Goal: Task Accomplishment & Management: Use online tool/utility

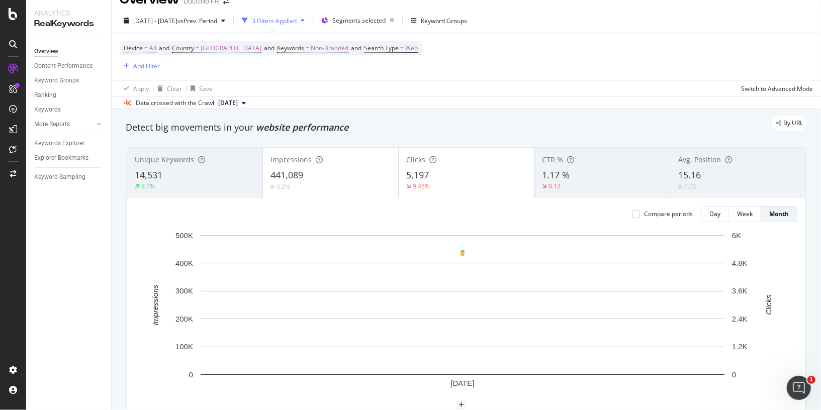
scroll to position [6, 0]
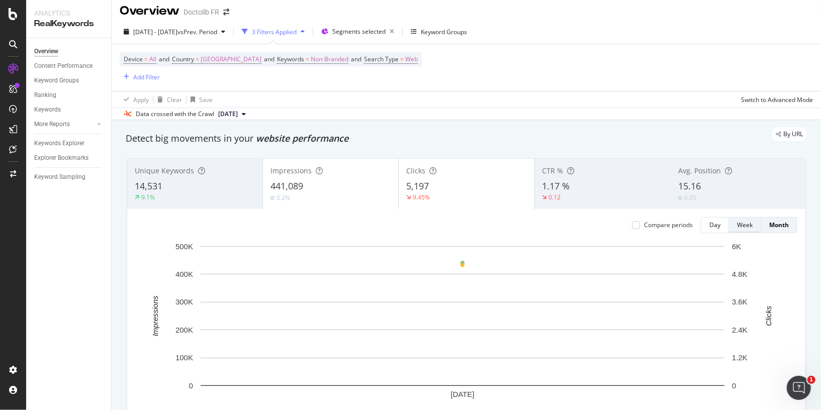
click at [739, 224] on div "Week" at bounding box center [745, 225] width 16 height 9
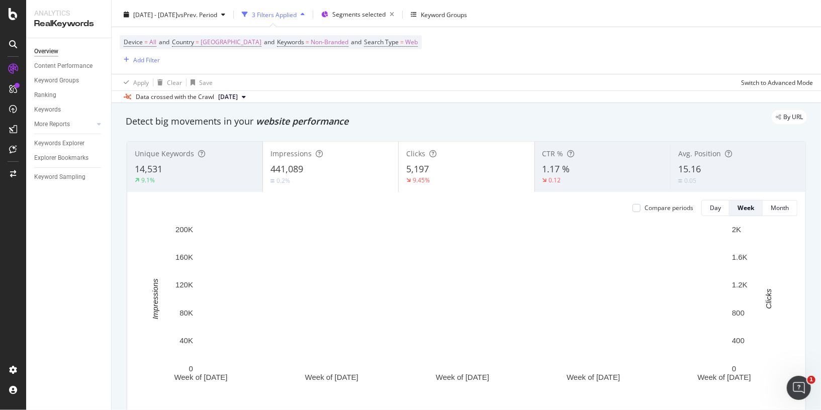
scroll to position [0, 0]
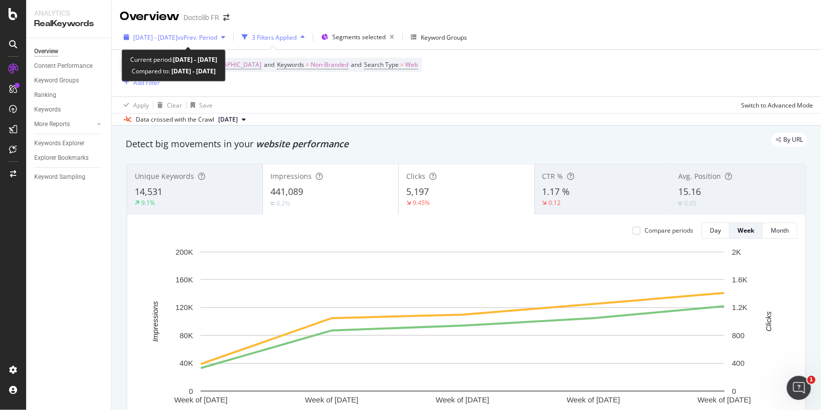
click at [175, 41] on div "[DATE] - [DATE] vs Prev. Period" at bounding box center [175, 37] width 84 height 9
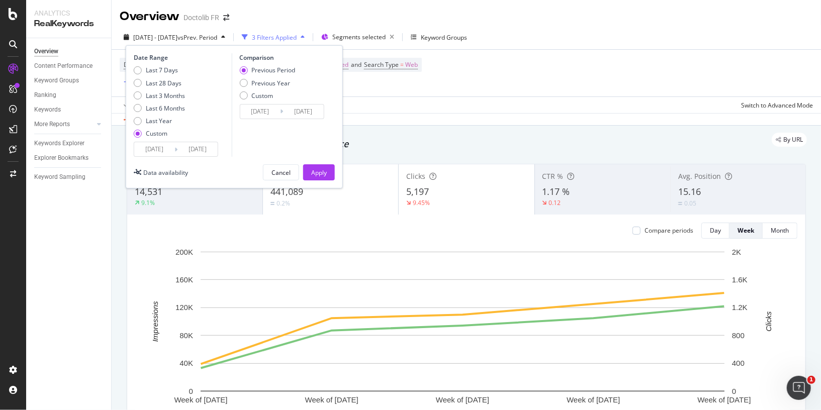
click at [155, 148] on input "[DATE]" at bounding box center [154, 149] width 40 height 14
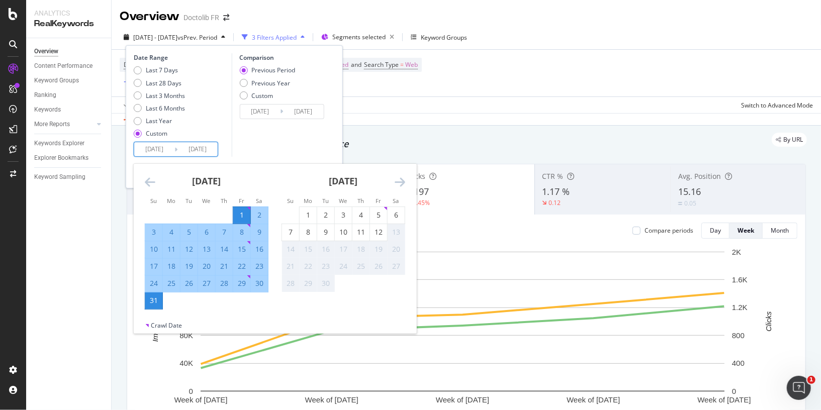
click at [154, 184] on icon "Move backward to switch to the previous month." at bounding box center [150, 182] width 11 height 12
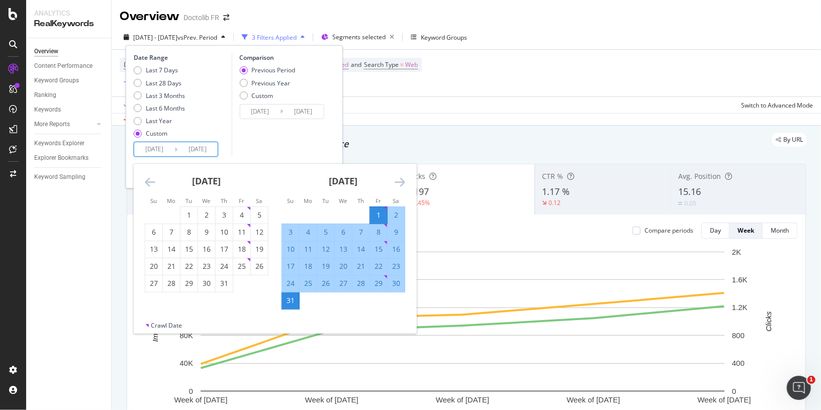
click at [154, 184] on icon "Move backward to switch to the previous month." at bounding box center [150, 182] width 11 height 12
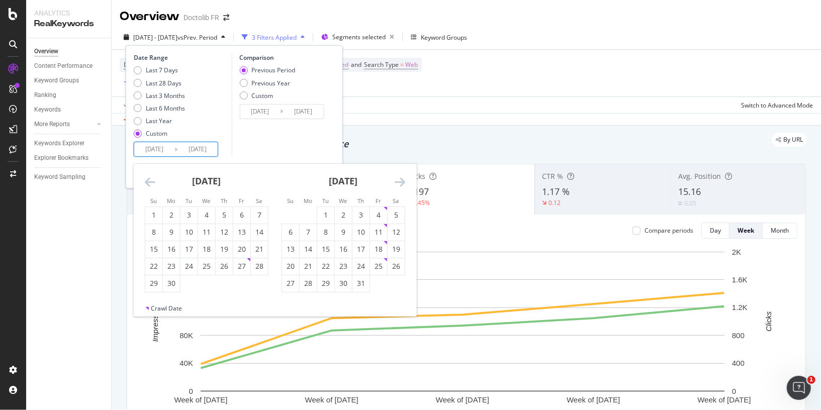
click at [154, 184] on icon "Move backward to switch to the previous month." at bounding box center [150, 182] width 11 height 12
click at [188, 218] on div "1" at bounding box center [189, 215] width 17 height 10
type input "[DATE]"
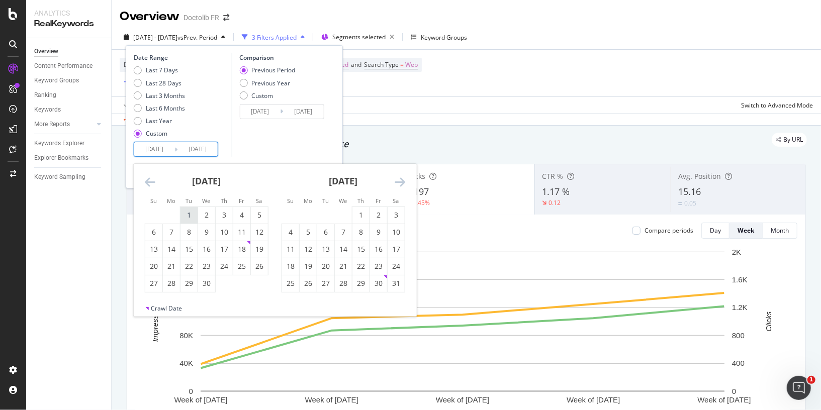
type input "[DATE]"
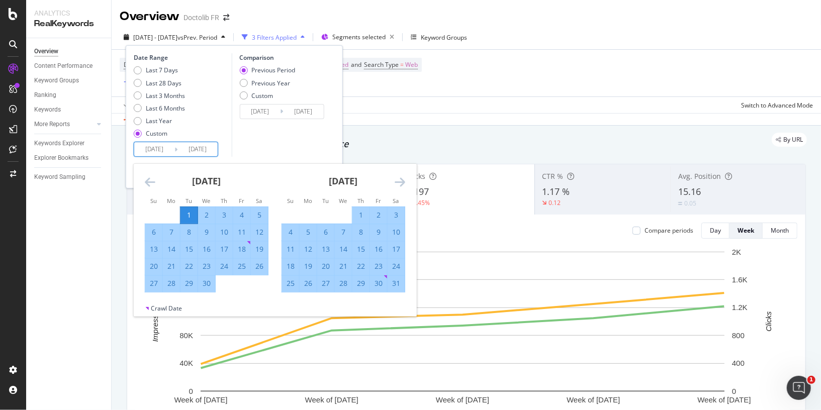
click at [247, 150] on div "Comparison Previous Period Previous Year Custom [DATE] Navigate forward to inte…" at bounding box center [279, 105] width 96 height 104
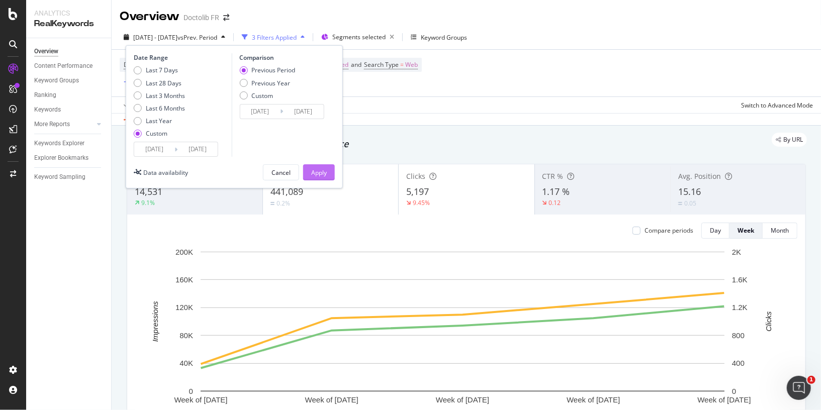
click at [318, 168] on div "Apply" at bounding box center [319, 172] width 16 height 9
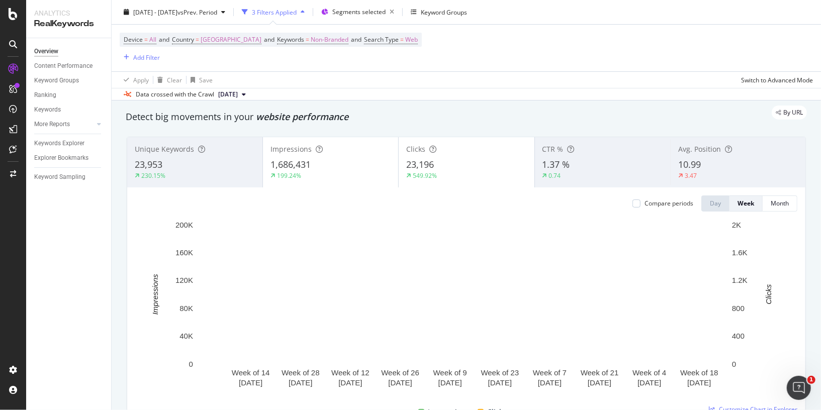
scroll to position [42, 0]
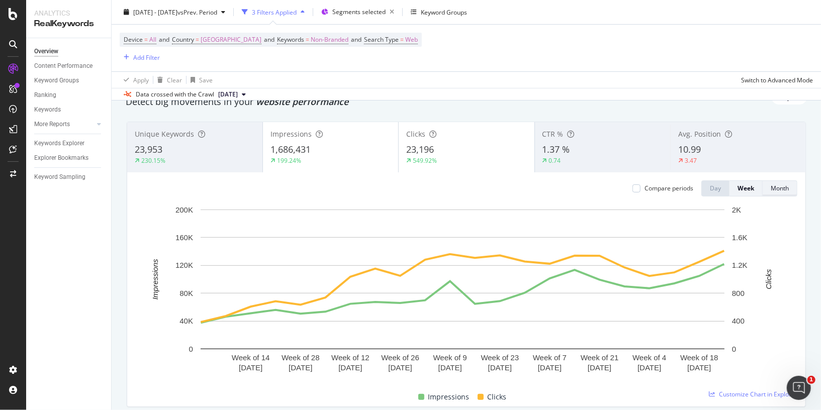
click at [771, 189] on div "Month" at bounding box center [780, 188] width 18 height 9
